Goal: Information Seeking & Learning: Find specific fact

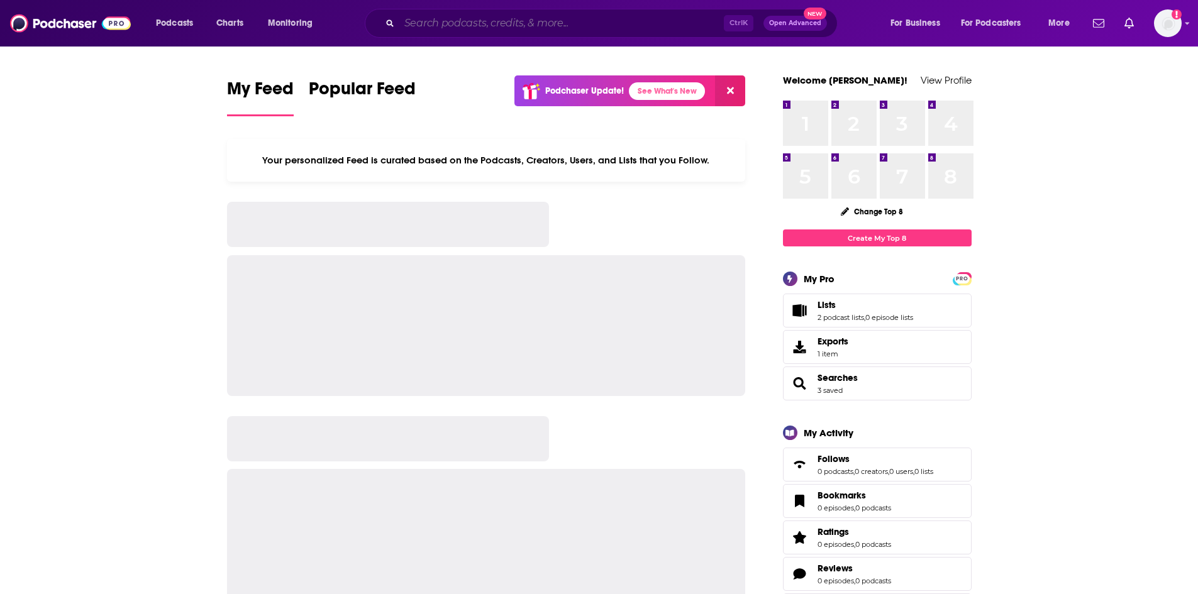
click at [531, 16] on input "Search podcasts, credits, & more..." at bounding box center [561, 23] width 324 height 20
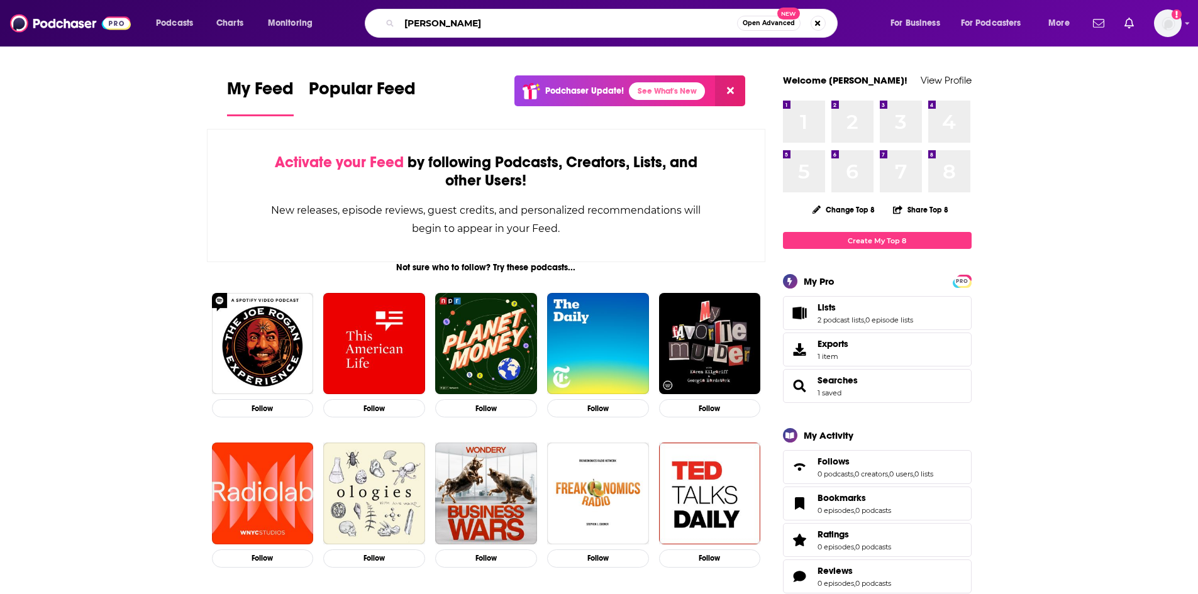
click at [593, 26] on input "[PERSON_NAME]" at bounding box center [568, 23] width 338 height 20
click at [593, 27] on input "[PERSON_NAME]" at bounding box center [568, 23] width 338 height 20
type input "executive decisions"
